Goal: Complete application form

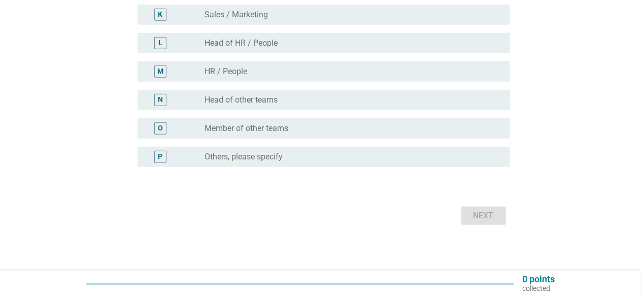
scroll to position [407, 0]
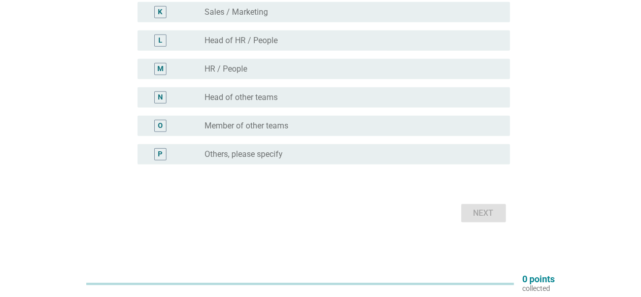
click at [268, 154] on label "Others, please specify" at bounding box center [244, 154] width 78 height 10
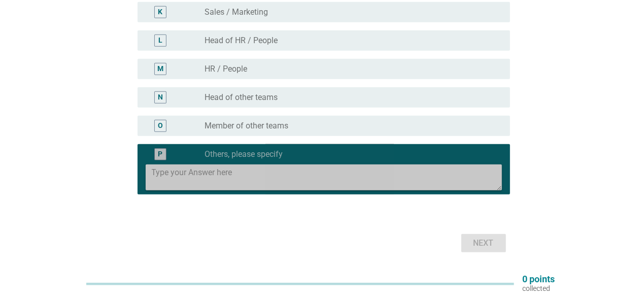
click at [204, 174] on textarea at bounding box center [327, 177] width 350 height 26
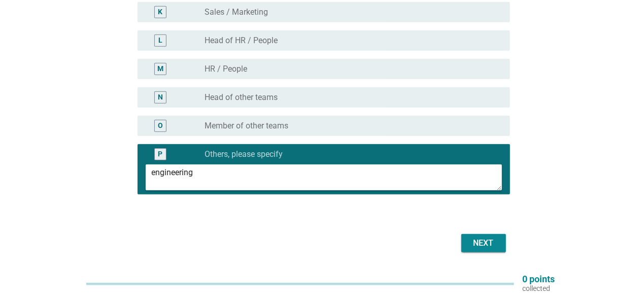
type textarea "engineering"
click at [492, 243] on div "Next" at bounding box center [483, 243] width 28 height 12
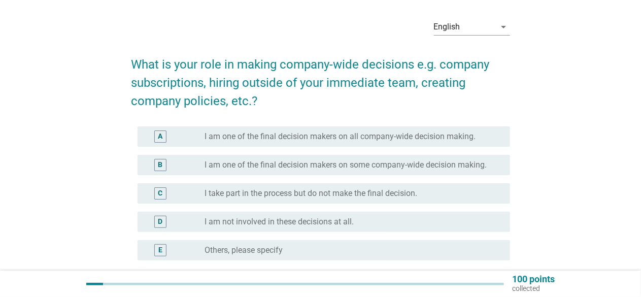
scroll to position [51, 0]
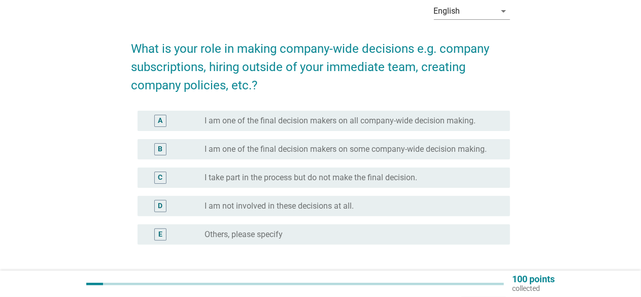
click at [162, 201] on div "D" at bounding box center [160, 206] width 5 height 11
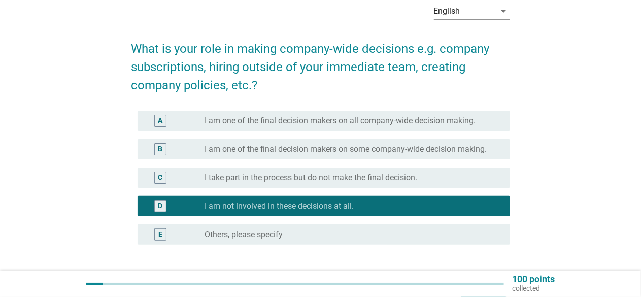
scroll to position [131, 0]
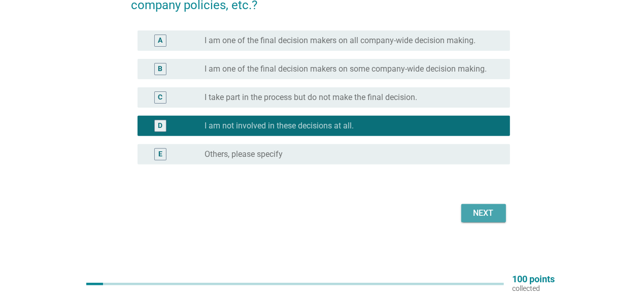
click at [481, 212] on div "Next" at bounding box center [483, 213] width 28 height 12
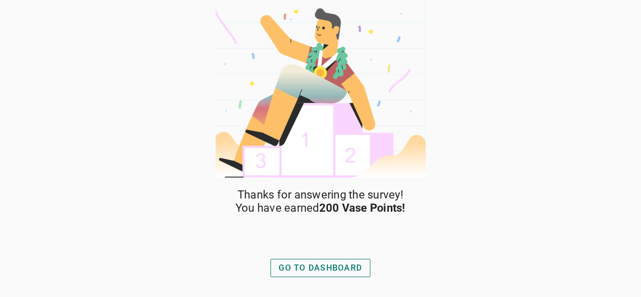
click at [336, 268] on div "GO TO DASHBOARD" at bounding box center [320, 268] width 83 height 12
